Goal: Find specific page/section: Find specific page/section

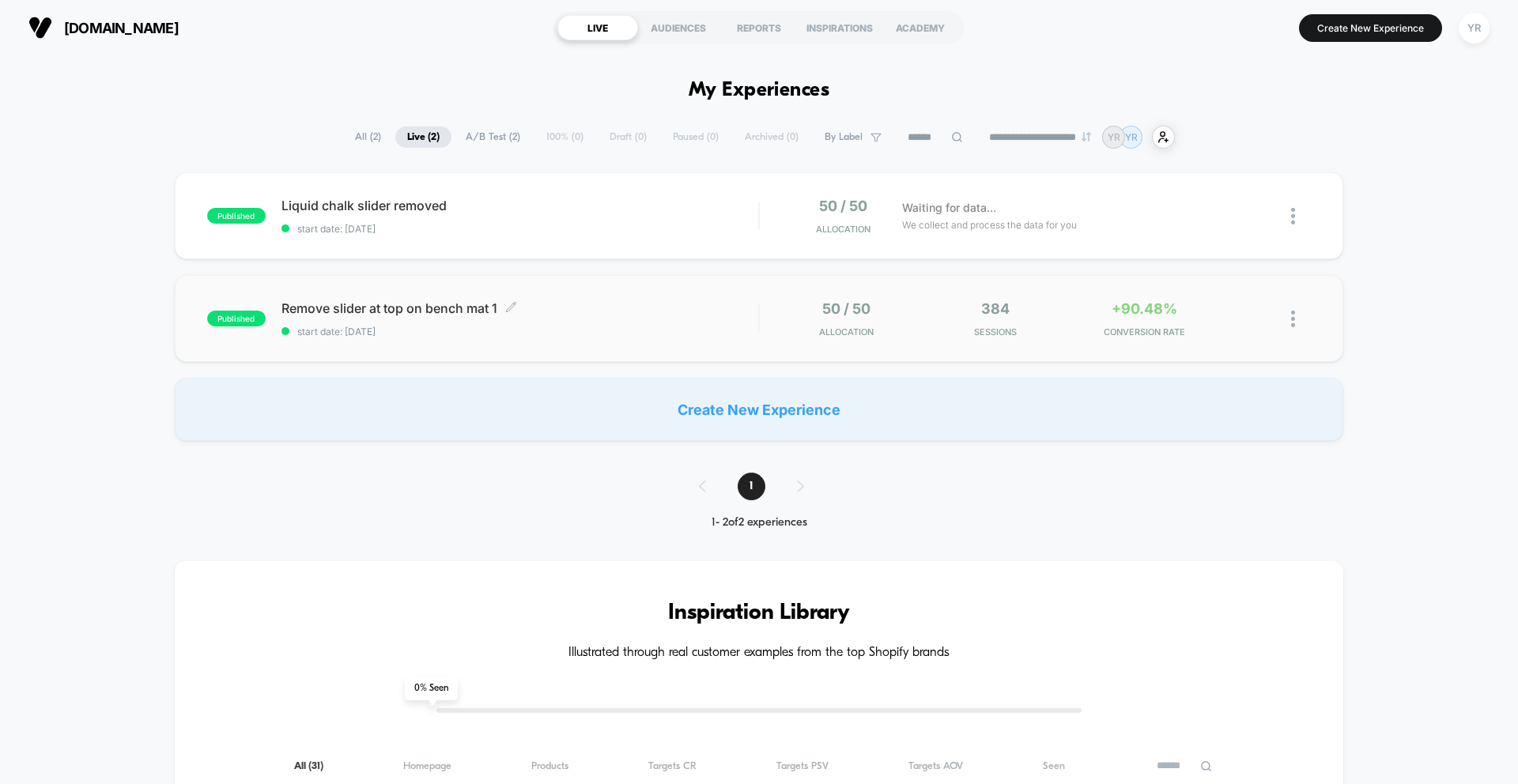
click at [480, 320] on div "Remove slider at top on bench mat 1 Click to edit experience details Click to e…" at bounding box center [520, 319] width 477 height 37
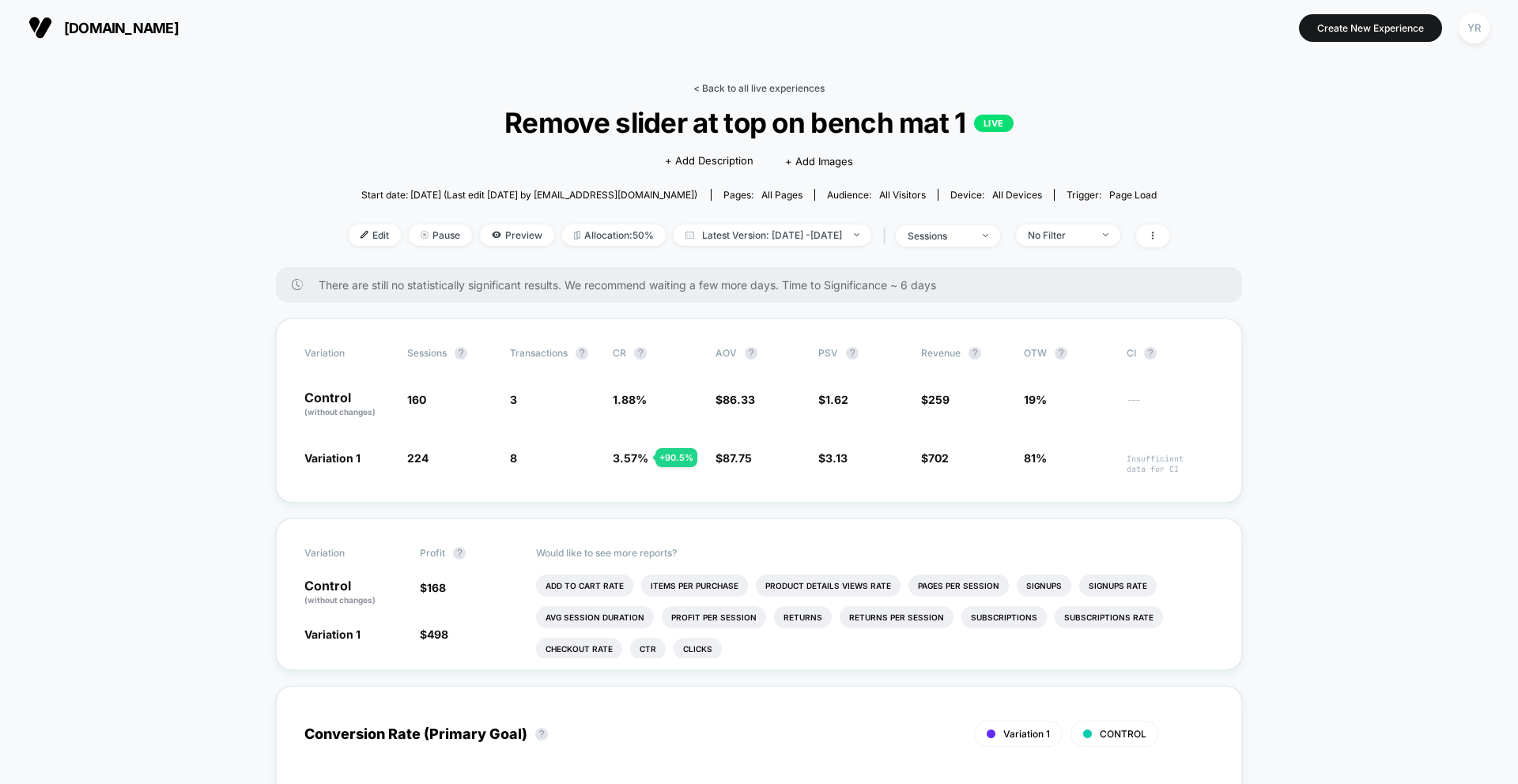
click at [717, 85] on link "< Back to all live experiences" at bounding box center [759, 88] width 131 height 12
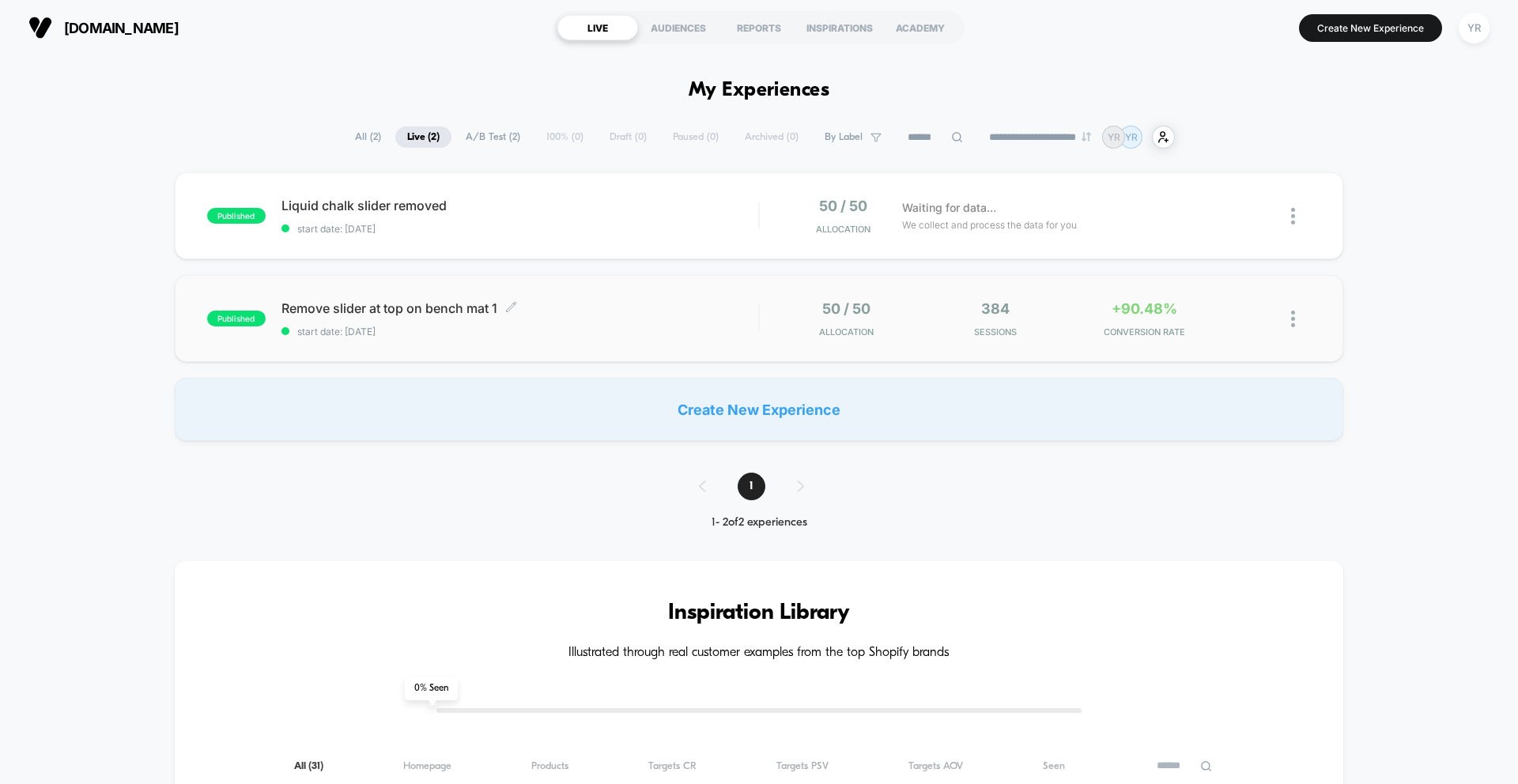
click at [613, 314] on span "Remove slider at top on bench mat 1 Click to edit experience details" at bounding box center [520, 308] width 477 height 16
